Goal: Information Seeking & Learning: Check status

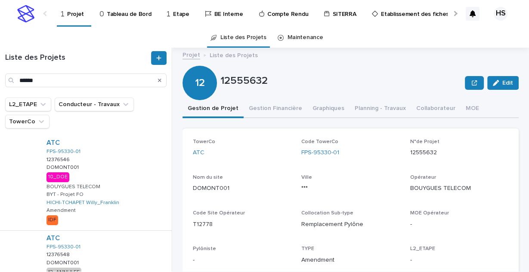
click at [453, 12] on div at bounding box center [455, 14] width 6 height 6
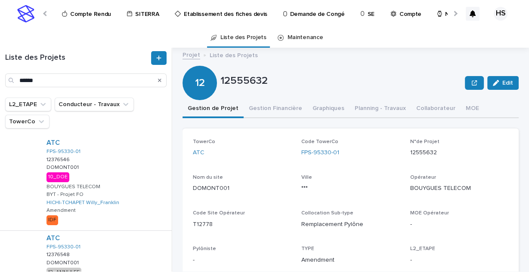
click at [445, 16] on p "N°Semaine" at bounding box center [460, 9] width 30 height 18
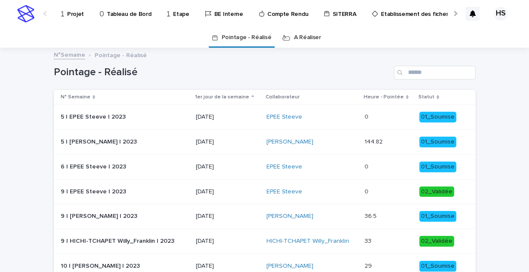
click at [400, 68] on div "Search" at bounding box center [401, 73] width 14 height 14
click at [406, 73] on input "Search" at bounding box center [435, 73] width 82 height 14
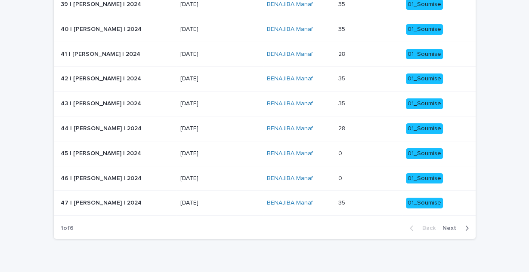
scroll to position [153, 0]
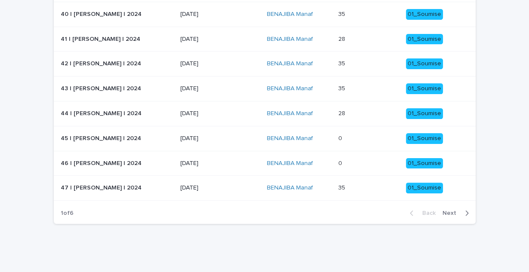
type input "****"
click at [443, 211] on span "Next" at bounding box center [451, 213] width 19 height 6
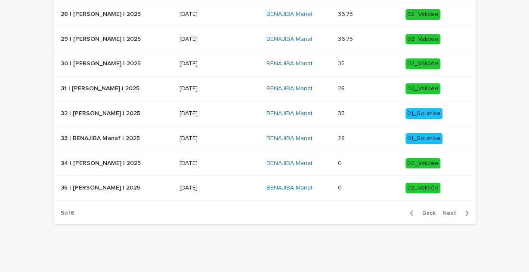
click at [443, 211] on span "Next" at bounding box center [451, 213] width 19 height 6
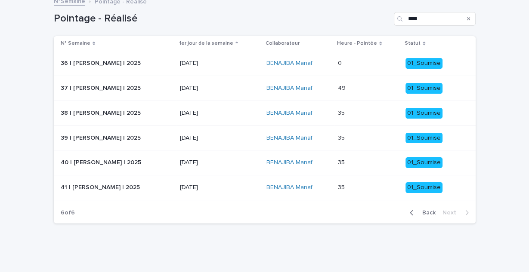
click at [358, 188] on p at bounding box center [368, 187] width 61 height 7
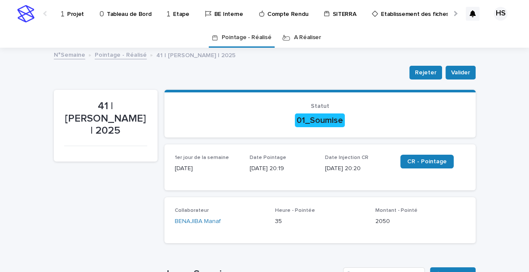
drag, startPoint x: 245, startPoint y: 169, endPoint x: 296, endPoint y: 171, distance: 51.2
click at [296, 171] on div "1er jour de la semaine 06/10/2025 Date Pointage 10/10/2025 20:19 Date Injection…" at bounding box center [320, 167] width 290 height 25
click at [292, 158] on p "Date Pointage" at bounding box center [281, 158] width 65 height 6
click at [287, 169] on p "10/10/2025 20:19" at bounding box center [281, 168] width 65 height 9
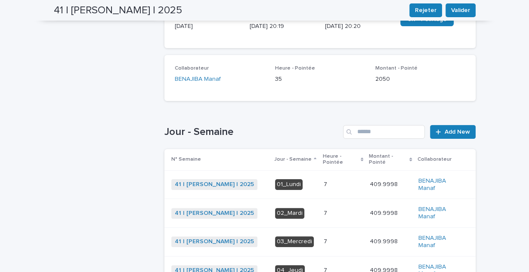
scroll to position [5, 0]
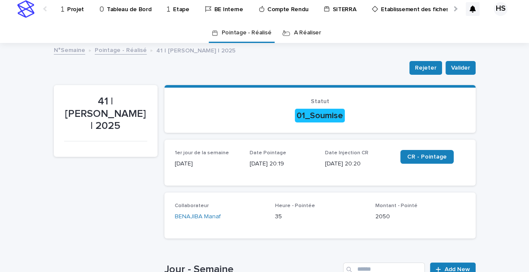
click at [103, 51] on link "Pointage - Réalisé" at bounding box center [121, 50] width 52 height 10
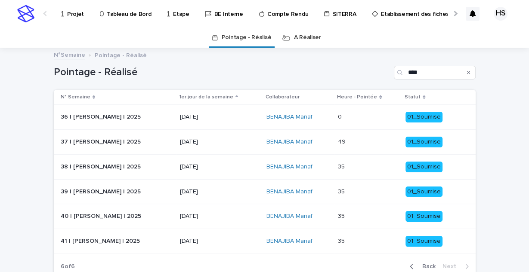
scroll to position [54, 0]
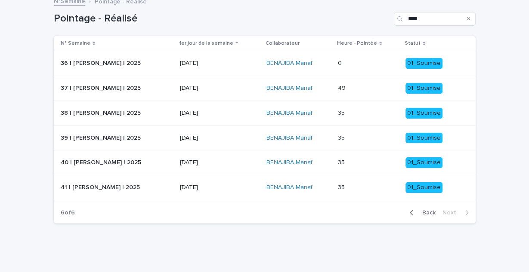
click at [226, 163] on p "29/09/2025" at bounding box center [220, 162] width 80 height 7
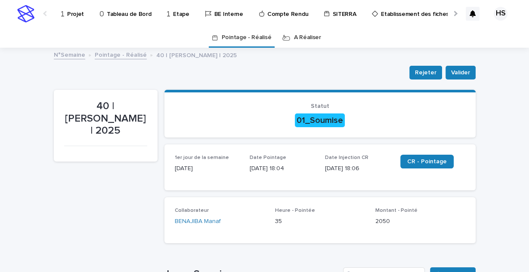
click at [111, 55] on link "Pointage - Réalisé" at bounding box center [121, 54] width 52 height 10
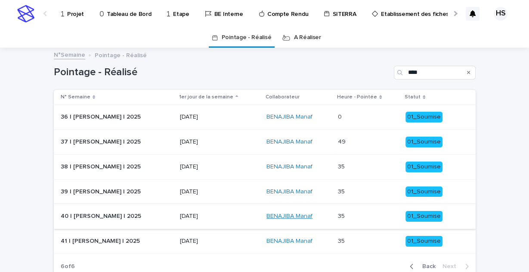
scroll to position [27, 0]
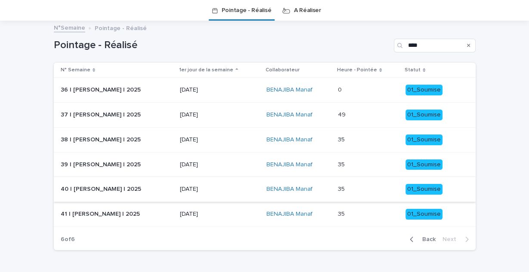
click at [338, 163] on p "35" at bounding box center [342, 164] width 9 height 9
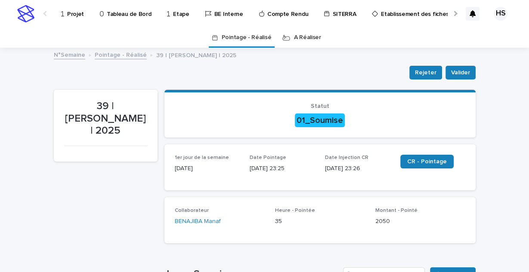
click at [304, 194] on div "Loading... Saving… 1er jour de la semaine 22/09/2025 Date Pointage 28/09/2025 2…" at bounding box center [319, 171] width 311 height 53
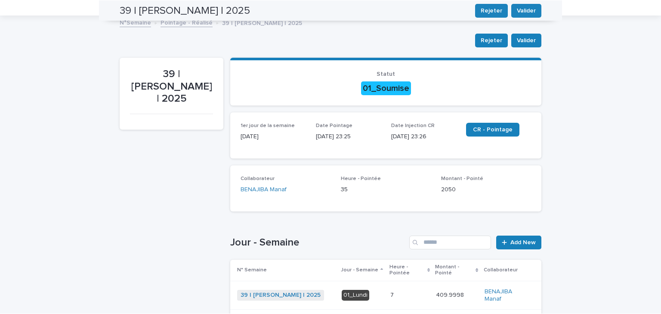
scroll to position [28, 0]
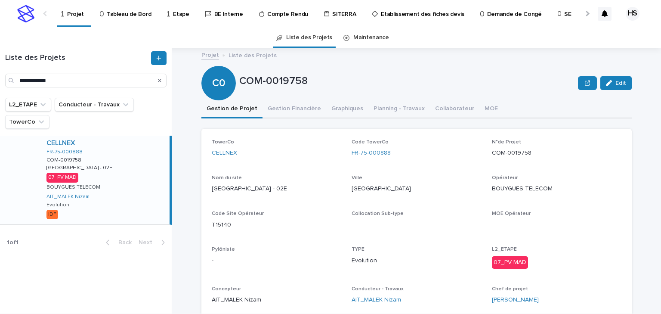
drag, startPoint x: 64, startPoint y: 77, endPoint x: -41, endPoint y: 79, distance: 105.0
click at [0, 79] on html "**********" at bounding box center [330, 157] width 661 height 314
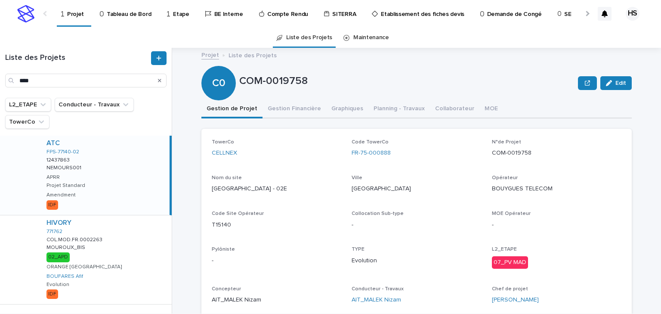
scroll to position [19, 0]
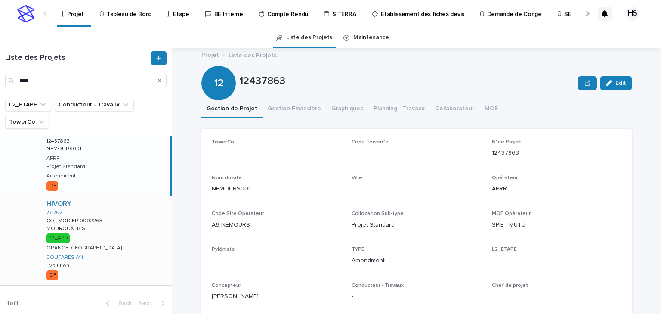
type input "****"
click at [102, 223] on div "HIVORY 771762 COL.MOD.FR.0002263 COL.MOD.FR.0002263 MOUROUX_BIS MOUROUX_BIS 02_…" at bounding box center [106, 240] width 132 height 89
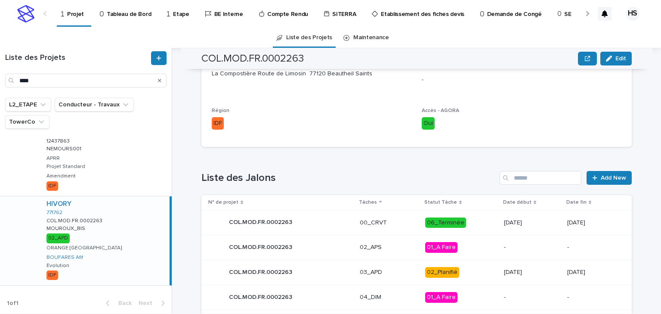
scroll to position [360, 0]
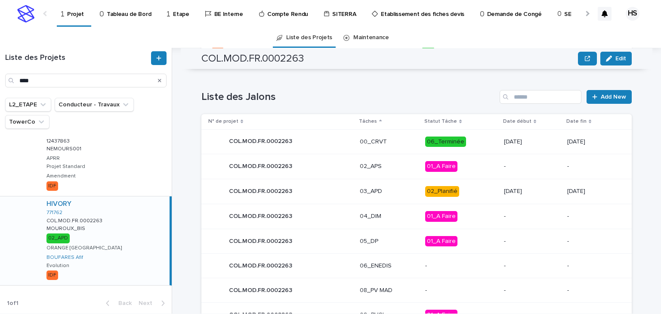
click at [405, 192] on p "03_APD" at bounding box center [389, 191] width 58 height 7
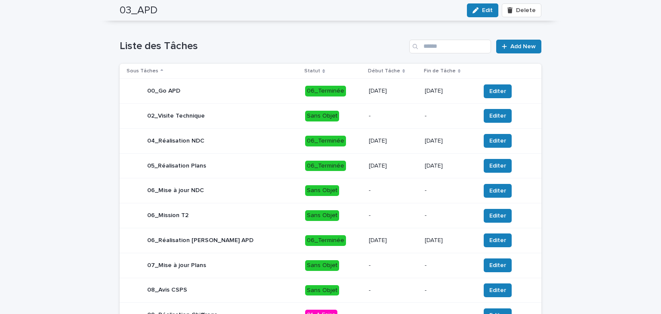
scroll to position [375, 0]
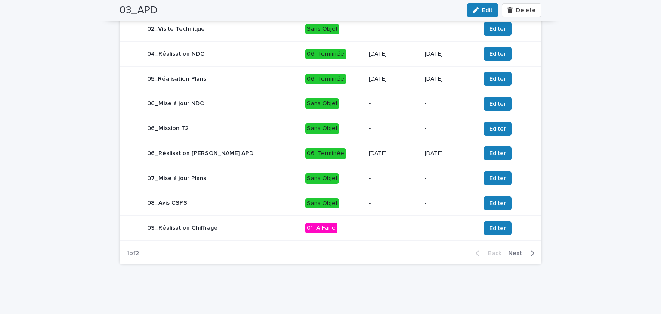
click at [524, 254] on span "Next" at bounding box center [517, 253] width 19 height 6
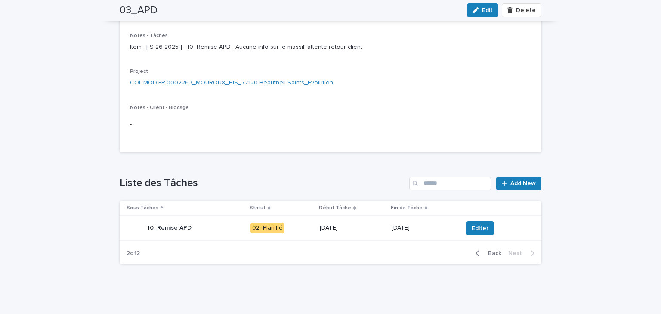
scroll to position [151, 0]
click at [478, 231] on span "Editer" at bounding box center [479, 228] width 17 height 9
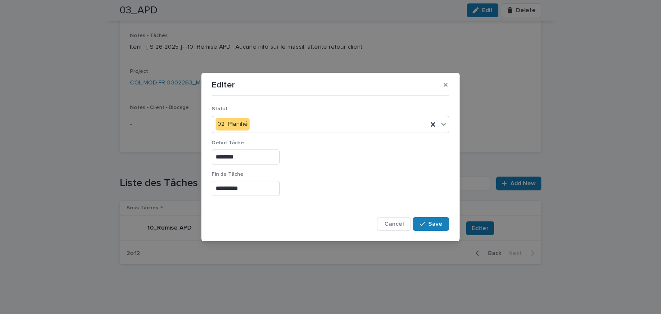
click at [290, 129] on div "02_Planifié" at bounding box center [319, 124] width 215 height 14
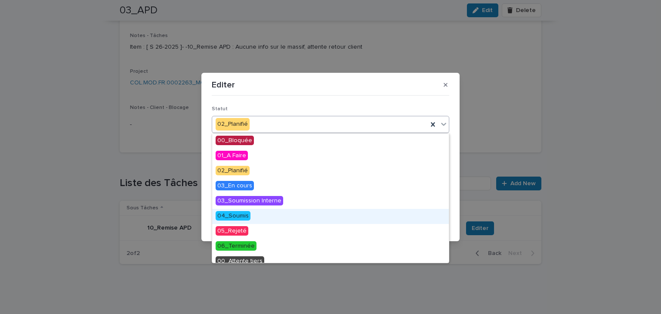
click at [248, 218] on span "04_Soumis" at bounding box center [232, 215] width 35 height 9
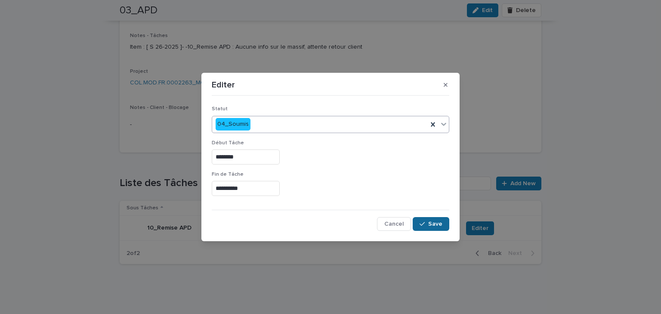
click at [438, 221] on span "Save" at bounding box center [435, 224] width 14 height 6
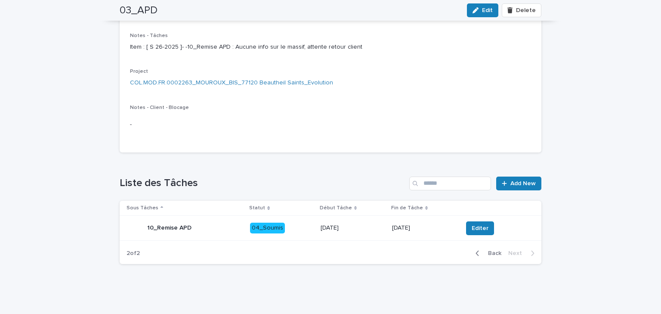
scroll to position [0, 0]
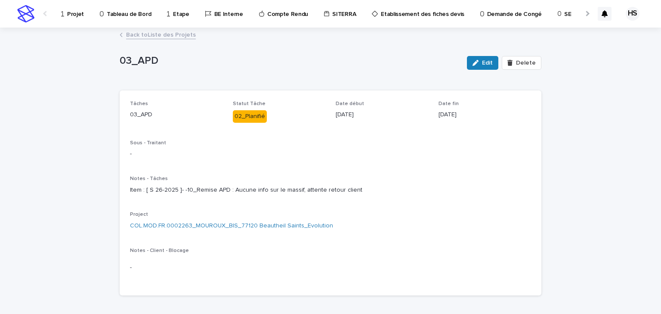
click at [143, 35] on link "Back to Liste des Projets" at bounding box center [161, 34] width 70 height 10
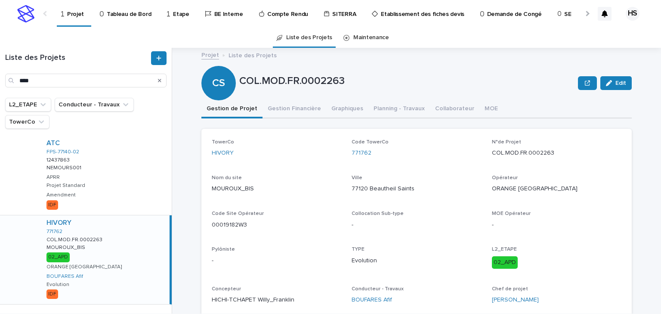
click at [126, 268] on div "HIVORY 771762 COL.MOD.FR.0002263 COL.MOD.FR.0002263 MOUROUX_BIS MOUROUX_BIS 02_…" at bounding box center [105, 259] width 130 height 89
click at [279, 112] on button "Gestion Financière" at bounding box center [294, 109] width 64 height 18
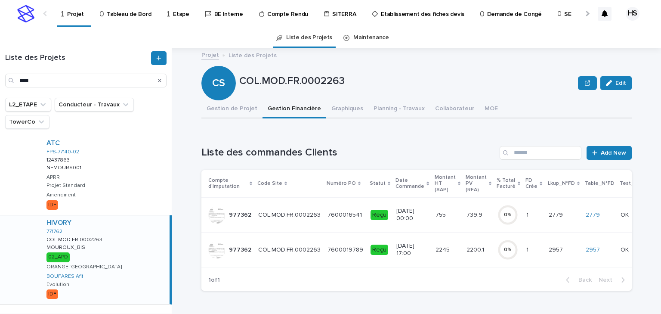
click at [446, 247] on p at bounding box center [447, 249] width 24 height 7
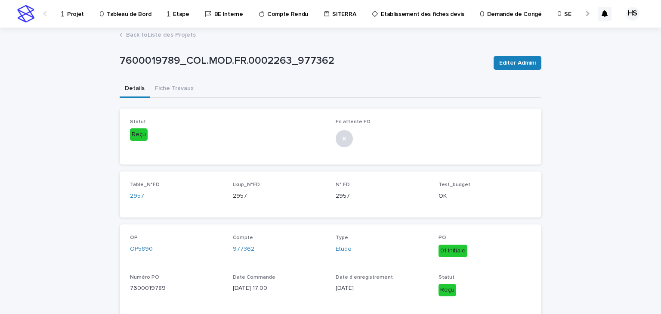
click at [195, 89] on div "Details Fiche Travaux" at bounding box center [331, 89] width 422 height 18
click at [181, 89] on button "Fiche Travaux" at bounding box center [174, 89] width 49 height 18
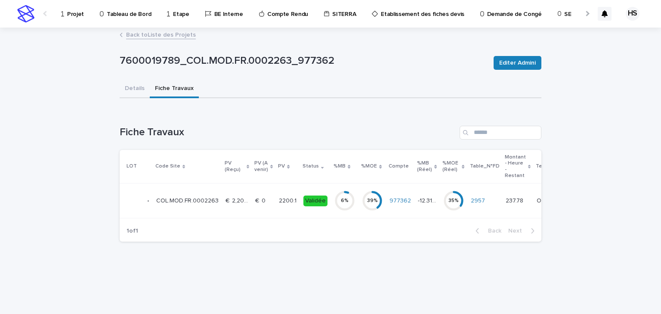
click at [280, 201] on p "2200.1" at bounding box center [288, 199] width 19 height 9
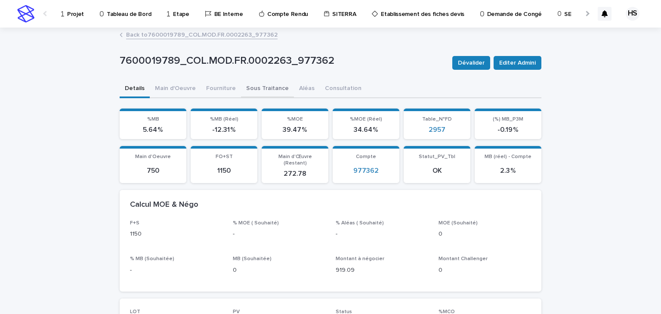
click at [264, 88] on button "Sous Traitance" at bounding box center [267, 89] width 53 height 18
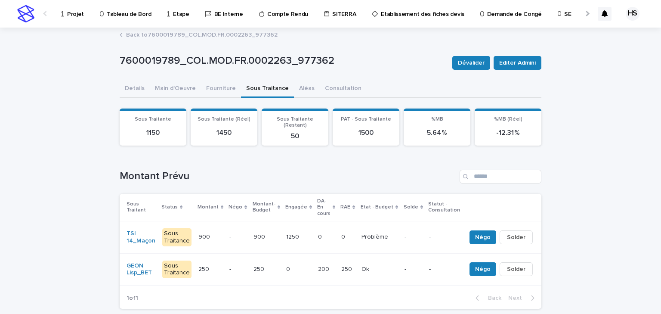
click at [218, 233] on p at bounding box center [210, 236] width 24 height 7
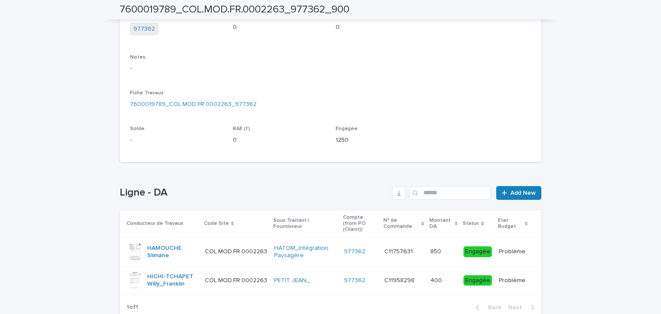
scroll to position [230, 0]
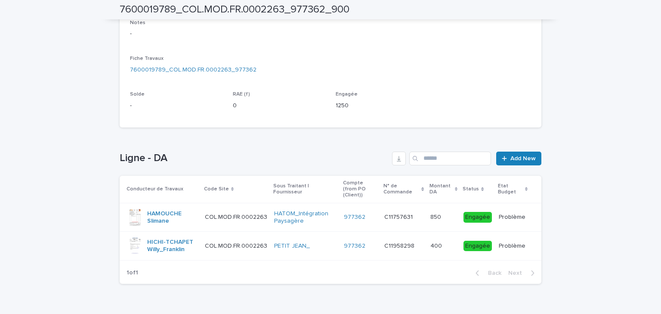
click at [435, 240] on p "400" at bounding box center [436, 244] width 13 height 9
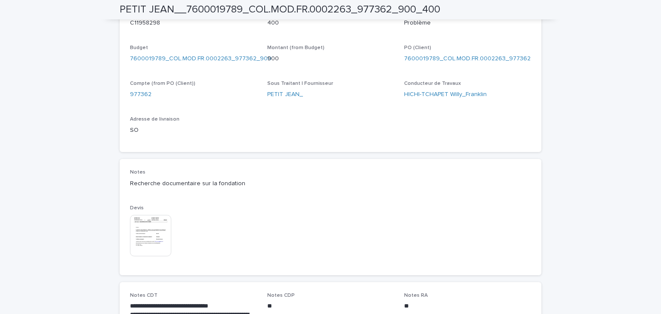
scroll to position [477, 0]
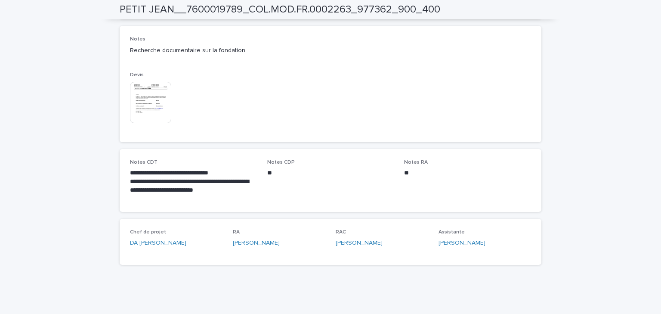
click at [154, 97] on img at bounding box center [150, 102] width 41 height 41
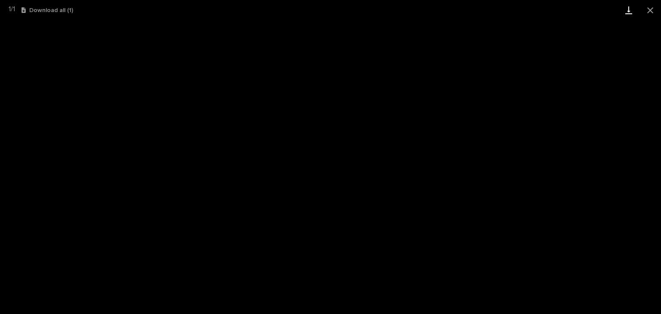
click at [625, 13] on link "Download" at bounding box center [629, 10] width 22 height 20
click at [648, 5] on button "Close gallery" at bounding box center [650, 10] width 22 height 20
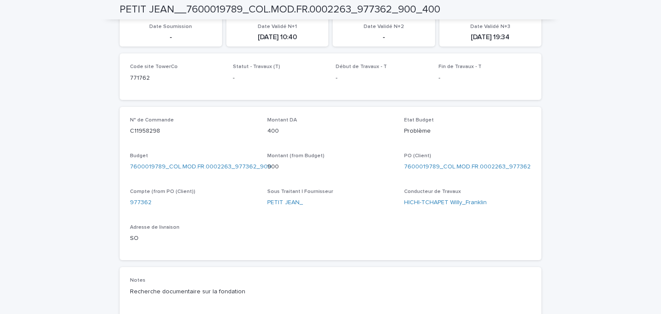
scroll to position [0, 0]
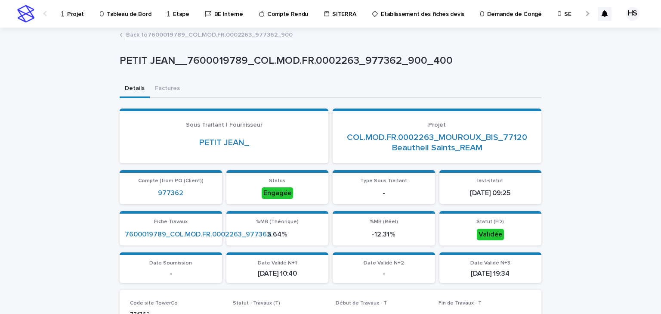
click at [78, 14] on p "Projet" at bounding box center [75, 9] width 17 height 18
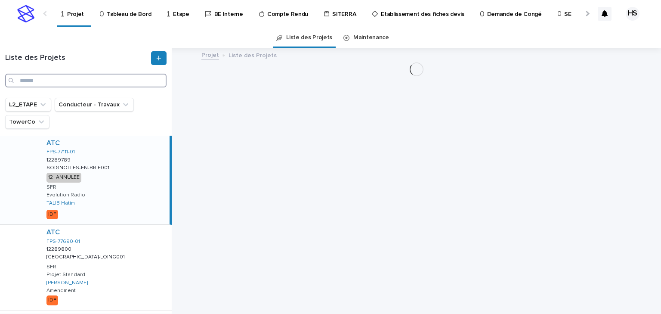
click at [46, 82] on input "Search" at bounding box center [85, 81] width 161 height 14
paste input "**********"
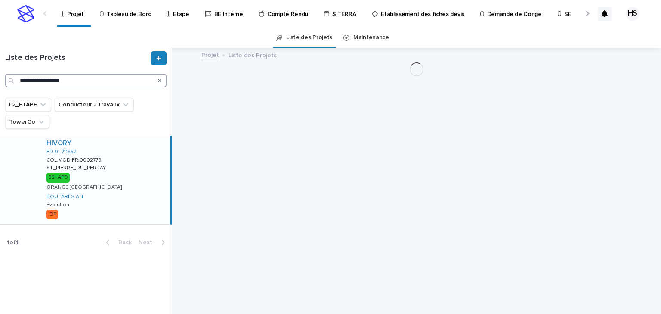
type input "**********"
click at [92, 168] on p "ST_PIERRE_DU_PERRAY" at bounding box center [76, 167] width 61 height 8
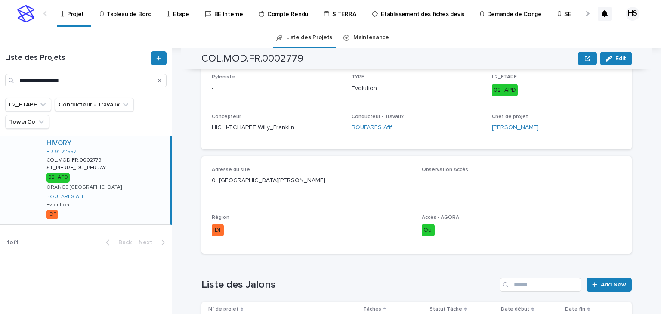
scroll to position [316, 0]
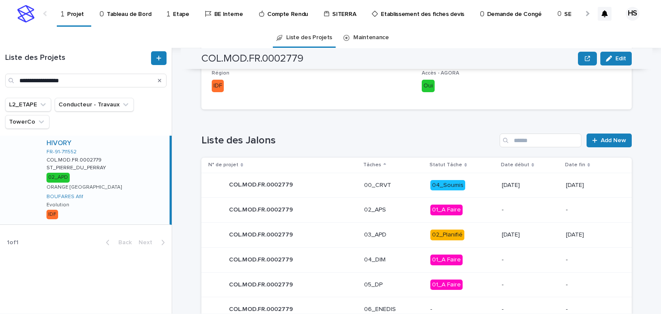
click at [511, 235] on p "[DATE]" at bounding box center [530, 234] width 57 height 7
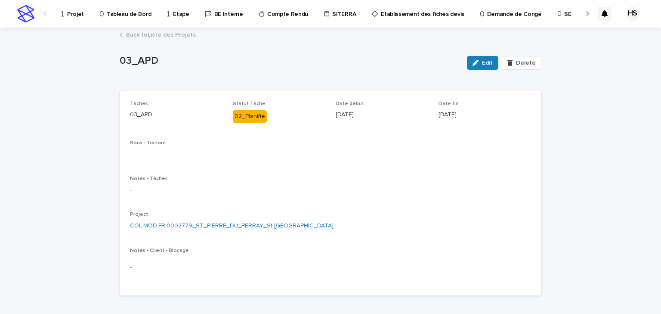
click at [76, 16] on p "Projet" at bounding box center [75, 9] width 17 height 18
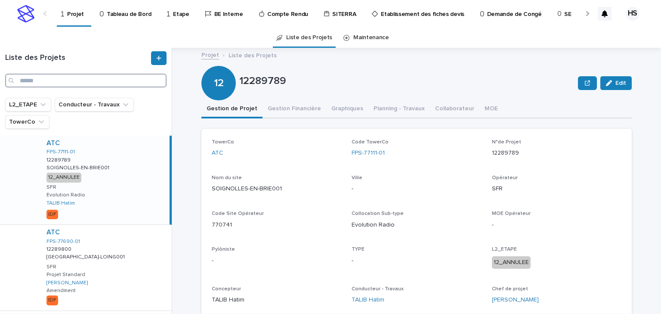
click at [63, 84] on input "Search" at bounding box center [85, 81] width 161 height 14
paste input "**********"
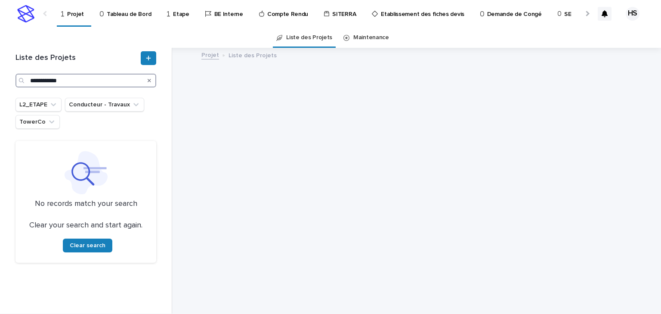
drag, startPoint x: 95, startPoint y: 75, endPoint x: 86, endPoint y: 79, distance: 9.0
click at [95, 75] on input "**********" at bounding box center [85, 81] width 141 height 14
drag, startPoint x: 78, startPoint y: 81, endPoint x: 17, endPoint y: 80, distance: 61.1
click at [17, 80] on div "**********" at bounding box center [85, 81] width 141 height 14
paste input "******"
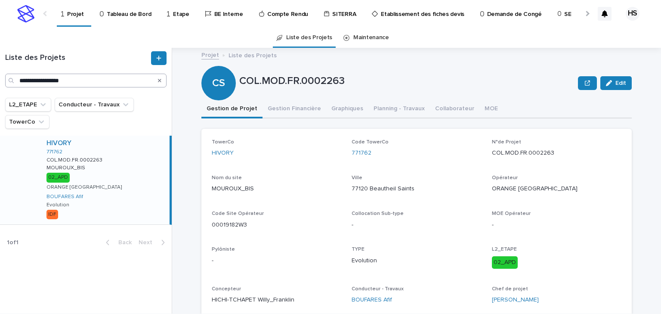
click at [72, 88] on div "**********" at bounding box center [86, 73] width 172 height 50
click at [74, 82] on input "**********" at bounding box center [85, 81] width 161 height 14
drag, startPoint x: 84, startPoint y: 80, endPoint x: -32, endPoint y: 74, distance: 116.7
click at [0, 74] on html "**********" at bounding box center [330, 157] width 661 height 314
paste input "Search"
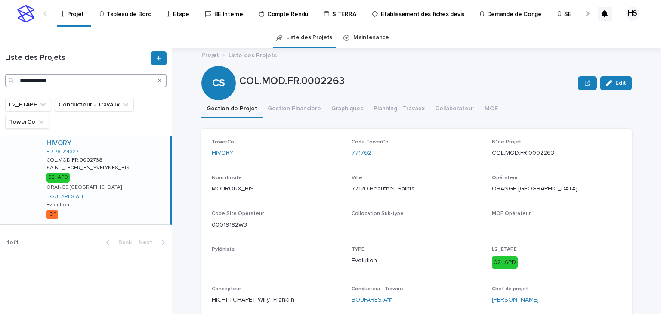
type input "**********"
click at [125, 176] on div "HIVORY FR-78-714327 COL.MOD.FR.0002768 COL.MOD.FR.0002768 SAINT_LEGER_EN_YVELYN…" at bounding box center [105, 179] width 130 height 89
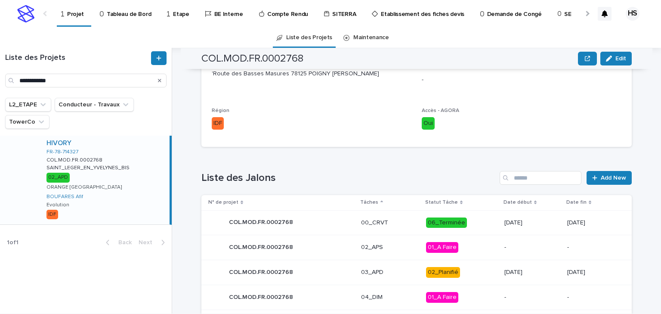
scroll to position [360, 0]
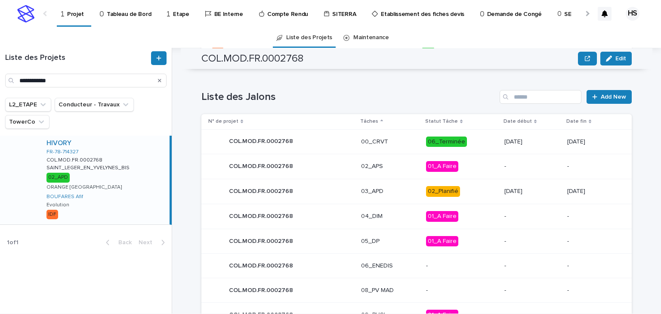
click at [403, 193] on p "03_APD" at bounding box center [390, 191] width 58 height 7
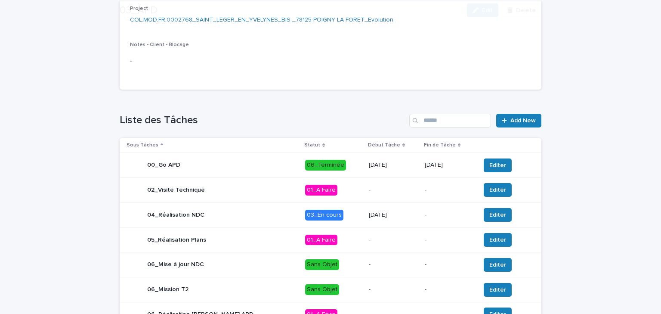
scroll to position [240, 0]
